Goal: Information Seeking & Learning: Learn about a topic

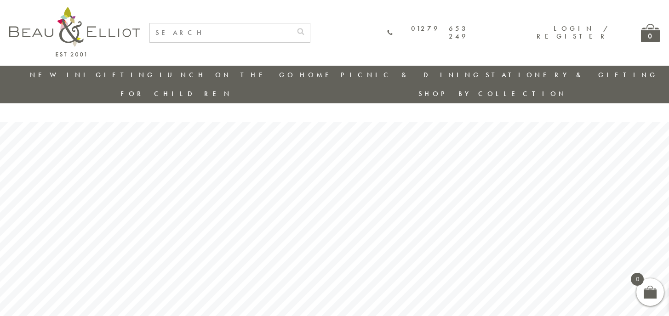
click at [245, 33] on input "text" at bounding box center [221, 32] width 142 height 19
type input "bottle"
click at [292, 23] on button "submit" at bounding box center [301, 30] width 18 height 15
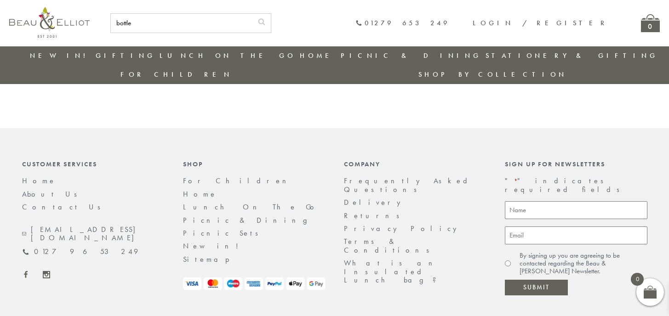
scroll to position [2760, 0]
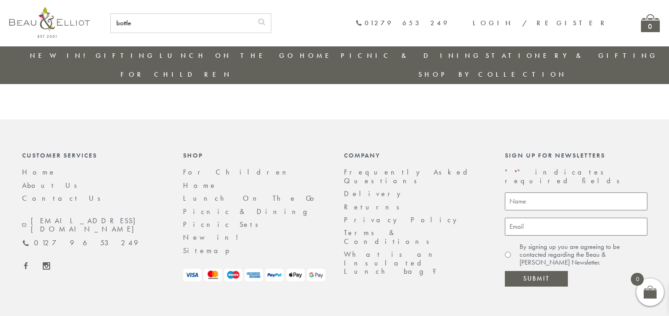
click at [22, 181] on link "About Us" at bounding box center [52, 186] width 61 height 10
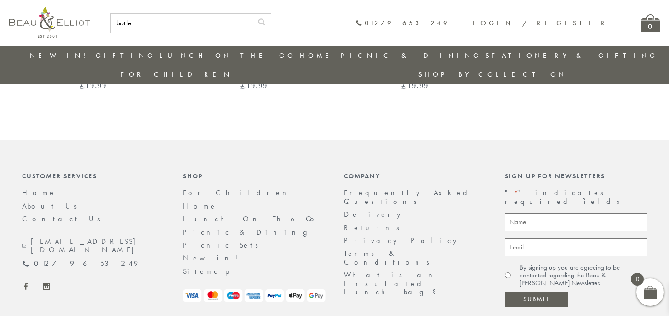
scroll to position [2667, 0]
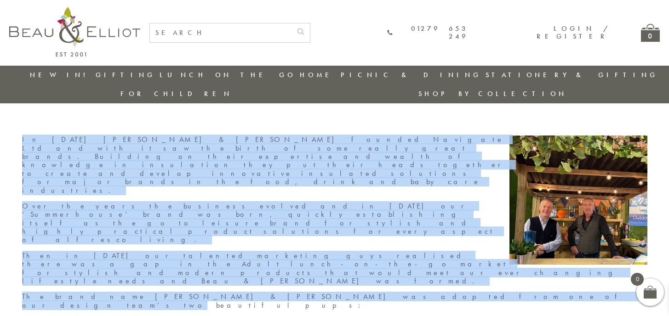
drag, startPoint x: 19, startPoint y: 116, endPoint x: 295, endPoint y: 192, distance: 286.3
copy div "In [DATE] [PERSON_NAME] & [PERSON_NAME] founded Navigate Ltd and with it saw th…"
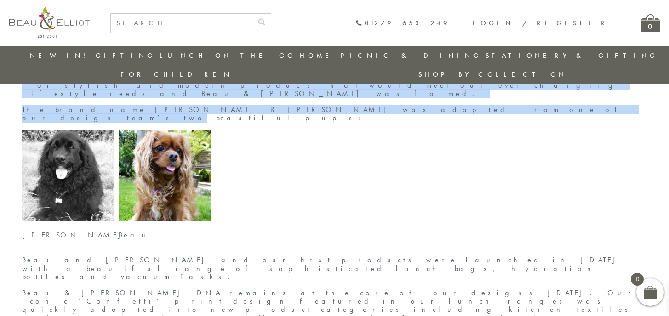
scroll to position [168, 0]
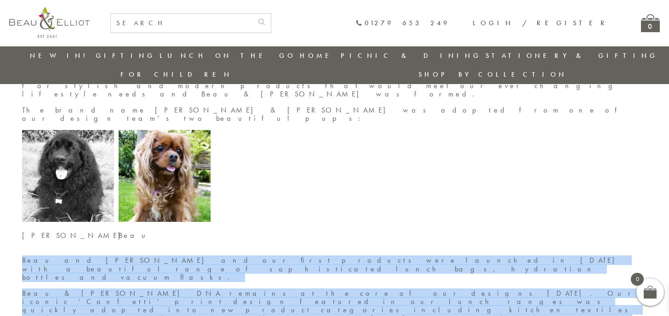
drag, startPoint x: 20, startPoint y: 148, endPoint x: 293, endPoint y: 220, distance: 282.5
click at [293, 220] on div "In [DATE] [PERSON_NAME] & [PERSON_NAME] founded Navigate Ltd and with it saw th…" at bounding box center [335, 209] width 644 height 521
copy div "Beau and [PERSON_NAME] and our first products were launched in [DATE] with a be…"
